Goal: Feedback & Contribution: Submit feedback/report problem

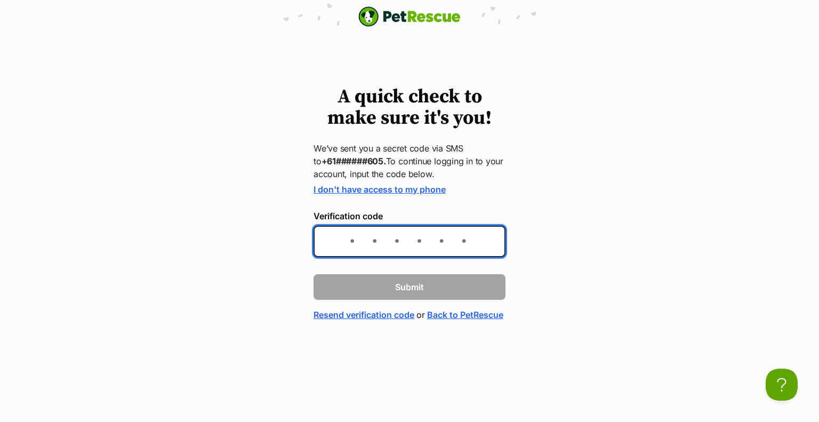
click at [441, 241] on input "Verification code" at bounding box center [410, 241] width 192 height 31
type input "496927"
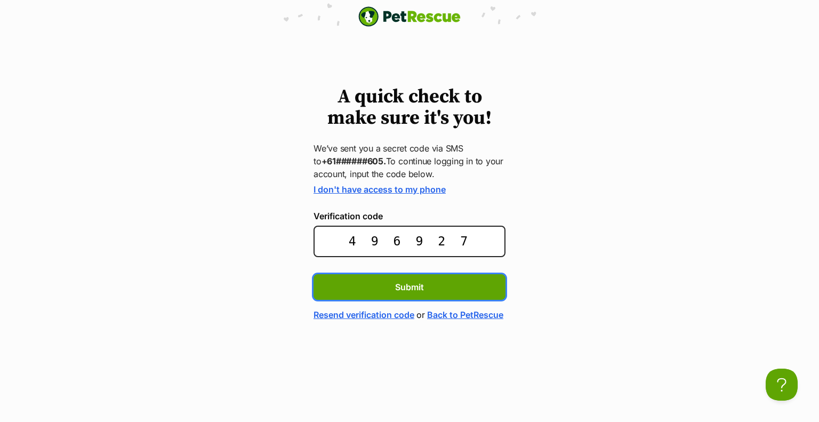
click at [314, 274] on button "Submit" at bounding box center [410, 287] width 192 height 26
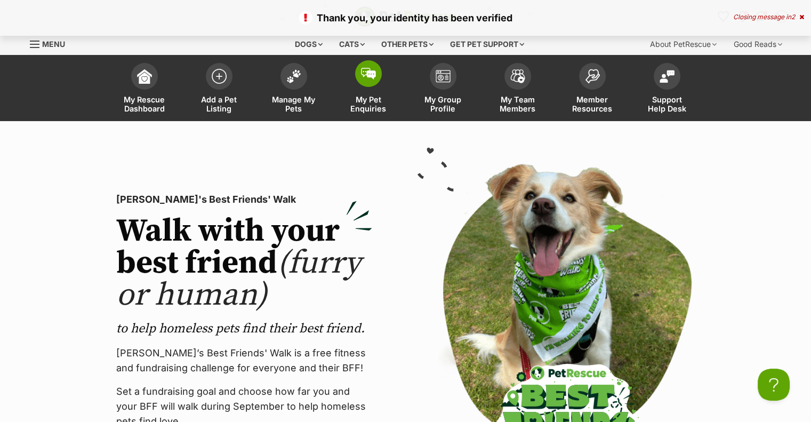
click at [355, 88] on link "My Pet Enquiries" at bounding box center [368, 89] width 75 height 63
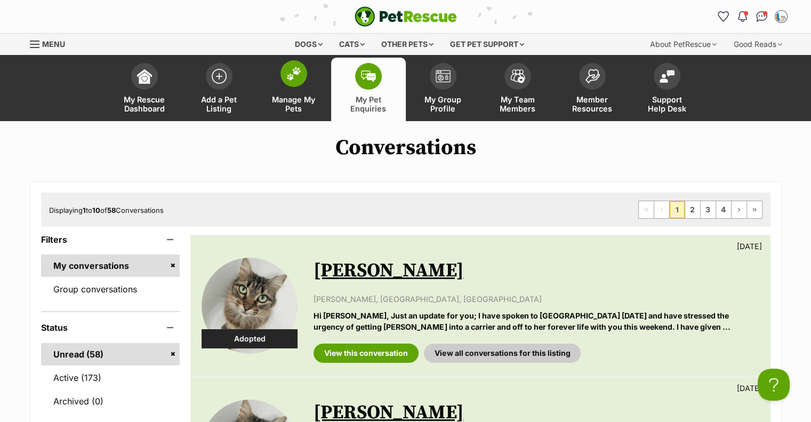
click at [291, 99] on span "Manage My Pets" at bounding box center [294, 104] width 48 height 18
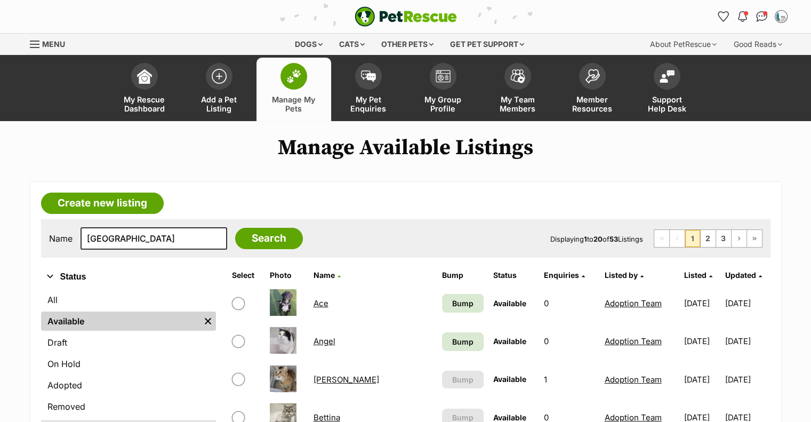
type input "paris"
click at [235, 228] on input "Search" at bounding box center [269, 238] width 68 height 21
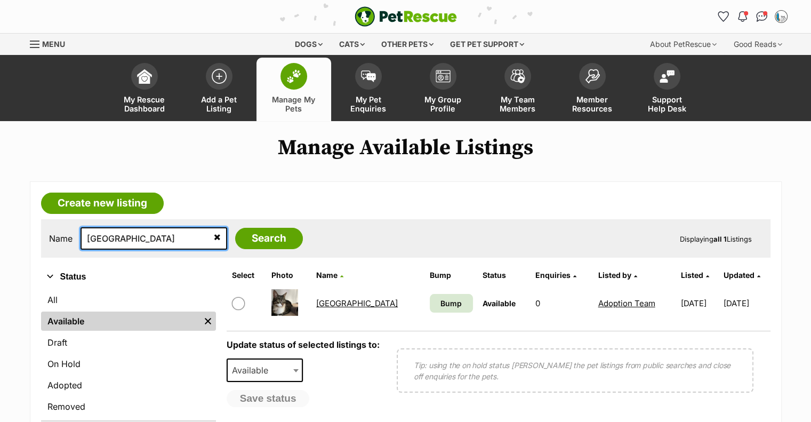
drag, startPoint x: 141, startPoint y: 240, endPoint x: -79, endPoint y: 230, distance: 220.0
type input "nala"
click at [235, 228] on input "Search" at bounding box center [269, 238] width 68 height 21
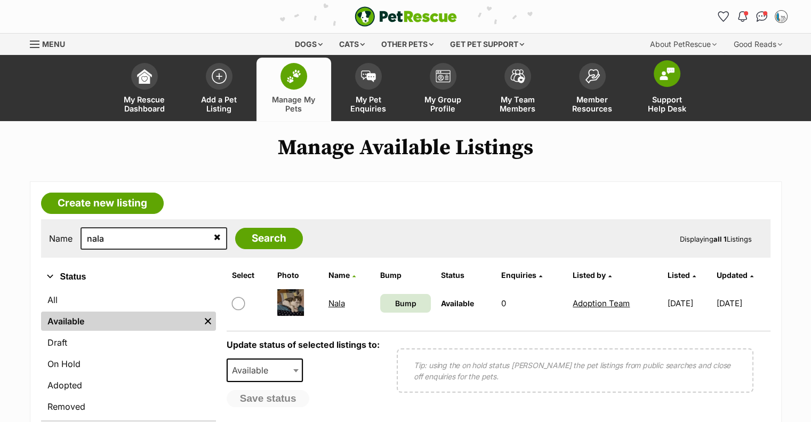
click at [677, 68] on span at bounding box center [667, 73] width 27 height 27
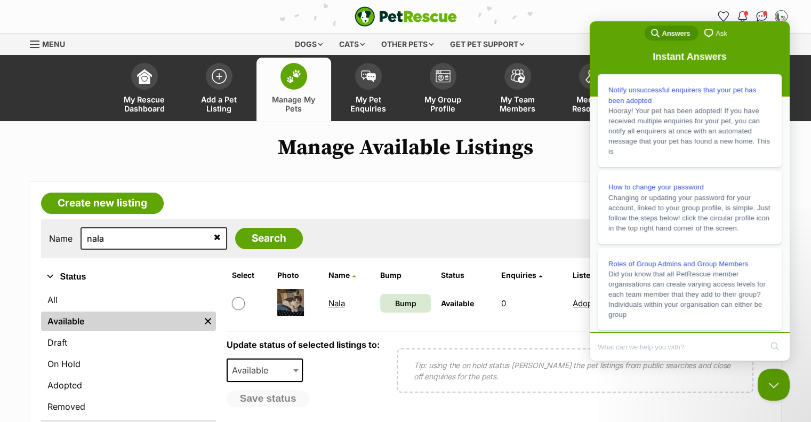
click at [720, 29] on span "Ask" at bounding box center [721, 33] width 11 height 11
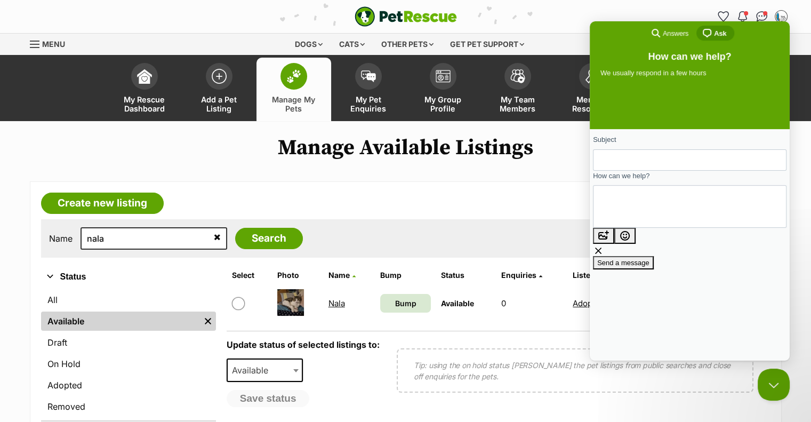
click at [673, 164] on input "Subject" at bounding box center [690, 159] width 177 height 19
type input "Change Location Please"
paste textarea "956000004412522"
click at [692, 206] on textarea "956000004412522" at bounding box center [650, 206] width 97 height 42
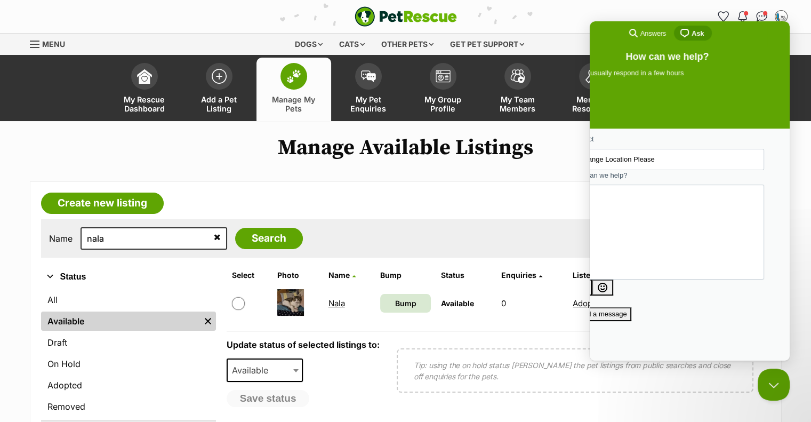
scroll to position [10, 0]
drag, startPoint x: 722, startPoint y: 180, endPoint x: 819, endPoint y: 181, distance: 97.1
click at [790, 181] on html "search-medium Answers chat-square Ask How can we help? We usually respond in a …" at bounding box center [690, 190] width 200 height 339
click at [720, 183] on div "How can we help? Hello! May I please get Bvlgari, mc # 956000004412522 changed …" at bounding box center [668, 230] width 194 height 120
drag, startPoint x: 653, startPoint y: 251, endPoint x: 740, endPoint y: 252, distance: 86.9
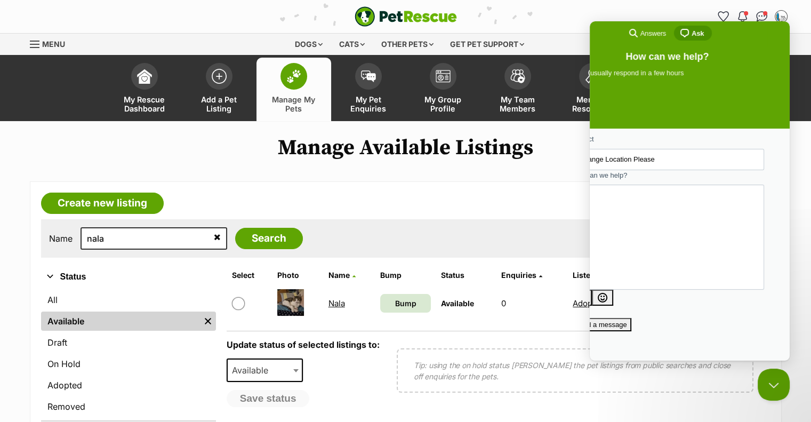
click at [621, 252] on textarea "Hello! May I please get Bvlgari, mc # 956000004412522 changed to our [GEOGRAPHI…" at bounding box center [600, 237] width 42 height 70
click at [621, 260] on textarea "Hello! May I please get Bvlgari, mc # 956000004412522 changed to our [GEOGRAPHI…" at bounding box center [600, 237] width 42 height 70
drag, startPoint x: 698, startPoint y: 260, endPoint x: 649, endPoint y: 258, distance: 49.1
click at [621, 258] on textarea "Hello! May I please get Bvlgari, mc # 956000004412522 changed to our [GEOGRAPHI…" at bounding box center [600, 237] width 42 height 70
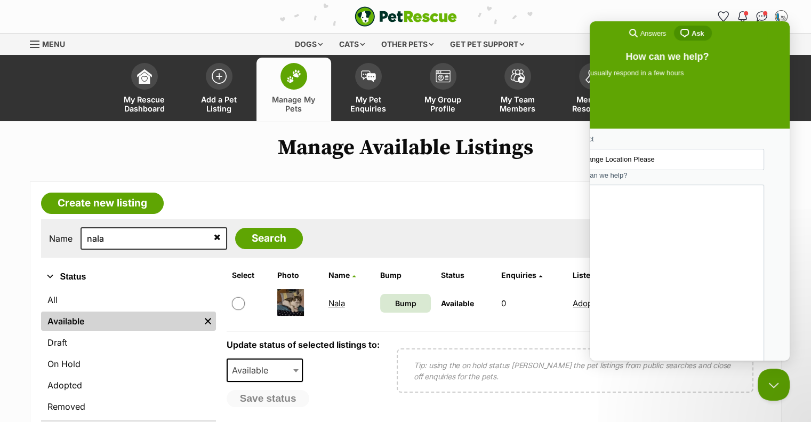
scroll to position [176, 0]
type textarea "Hello! May I please get Bvlgari, mc # 956000004412522 changed to our [GEOGRAPHI…"
click at [685, 162] on input "Change Location Please" at bounding box center [667, 159] width 177 height 19
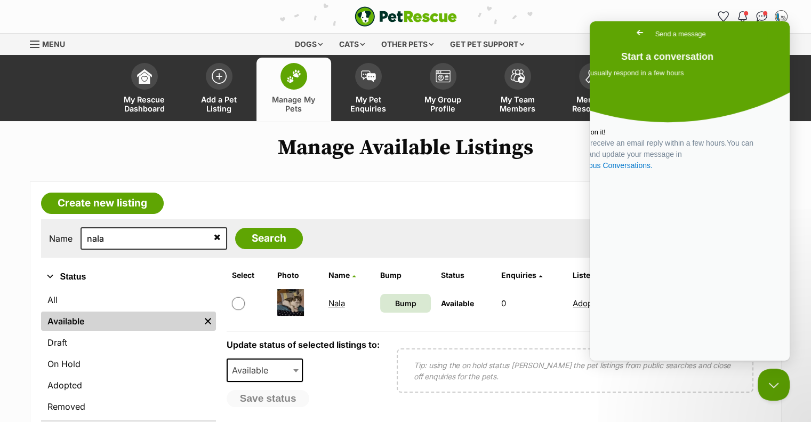
scroll to position [0, 0]
